Goal: Information Seeking & Learning: Learn about a topic

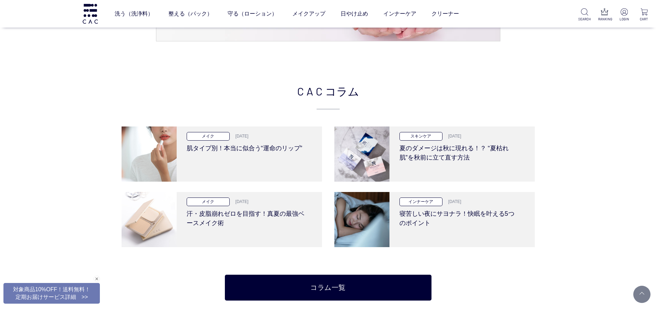
scroll to position [1411, 0]
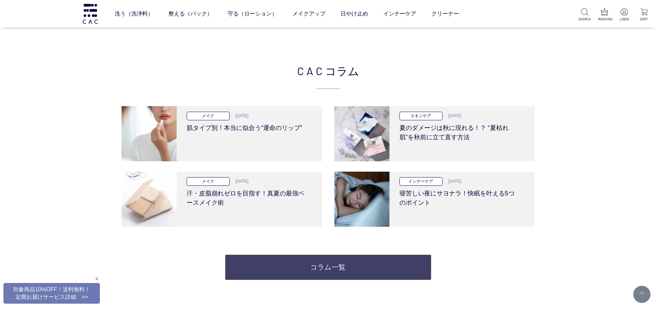
click at [322, 260] on link "コラム一覧" at bounding box center [328, 267] width 207 height 26
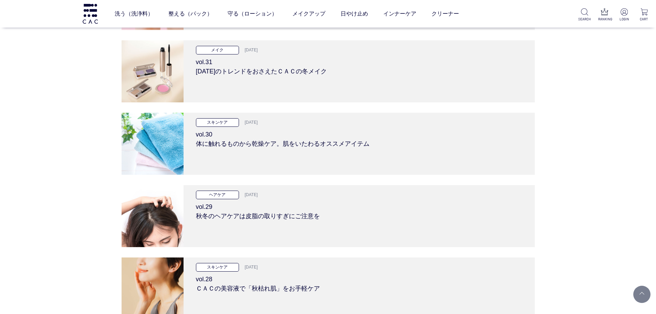
scroll to position [1480, 0]
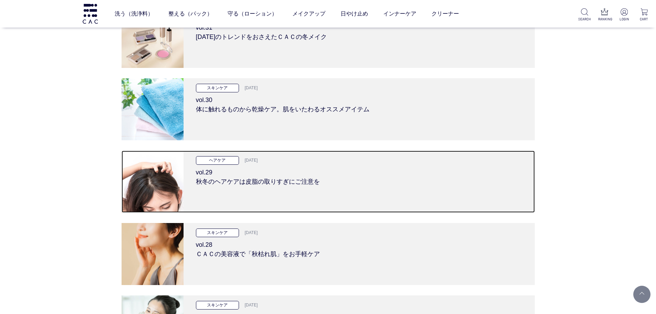
click at [285, 178] on h3 "vol.29 秋冬のヘアケアは皮脂の取りすぎにご注意を" at bounding box center [359, 176] width 326 height 22
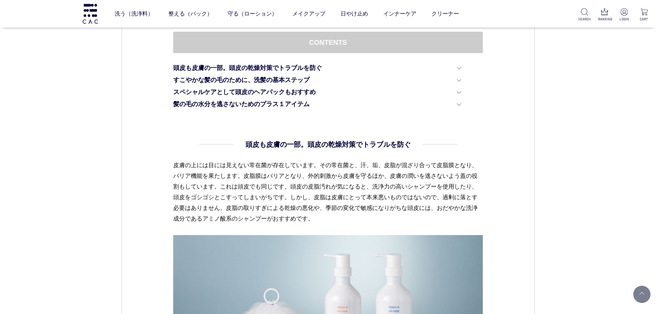
scroll to position [344, 0]
